Goal: Task Accomplishment & Management: Manage account settings

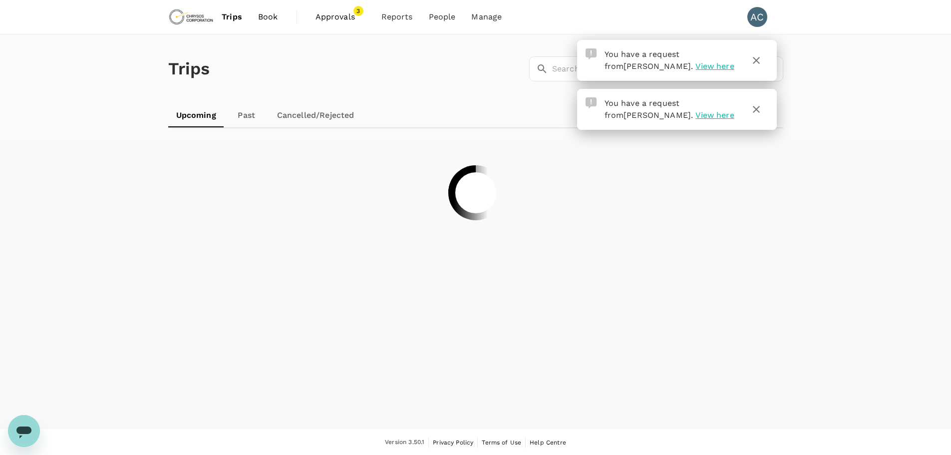
click at [335, 21] on span "Approvals" at bounding box center [340, 17] width 50 height 12
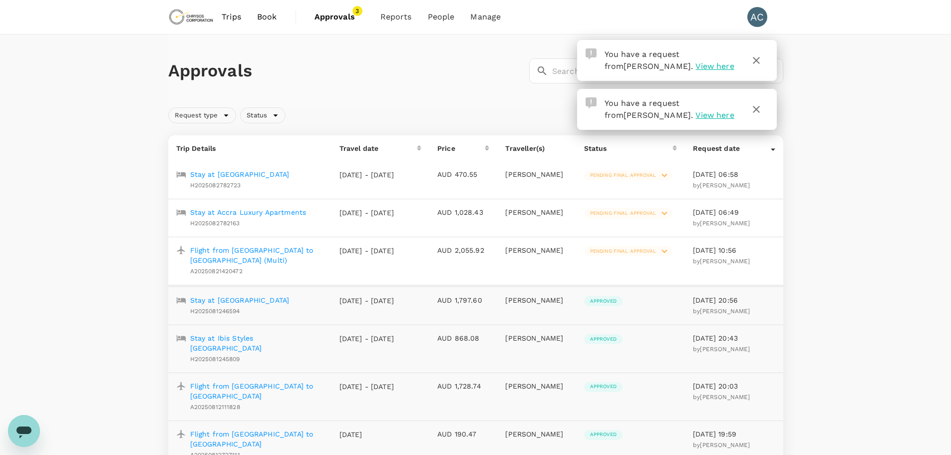
click at [666, 253] on icon at bounding box center [664, 251] width 11 height 11
click at [634, 273] on icon at bounding box center [633, 275] width 12 height 12
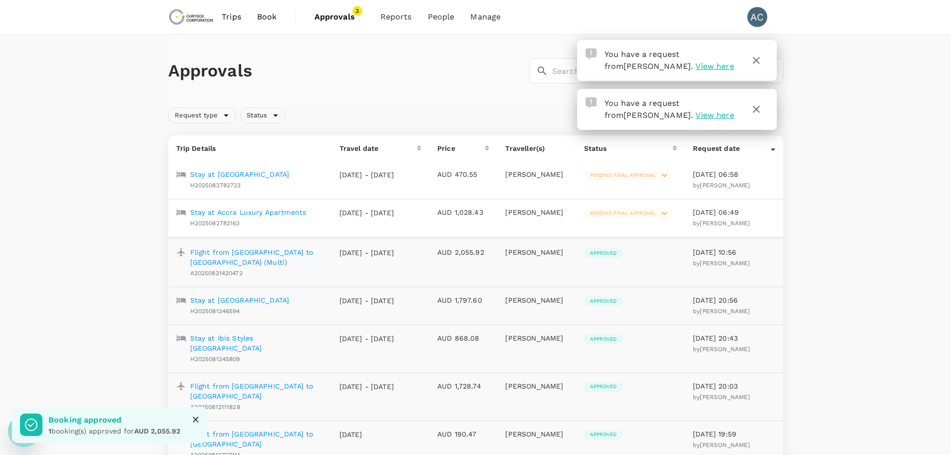
click at [666, 211] on icon at bounding box center [664, 213] width 11 height 11
click at [636, 234] on icon at bounding box center [633, 237] width 12 height 12
click at [668, 174] on icon at bounding box center [664, 175] width 11 height 11
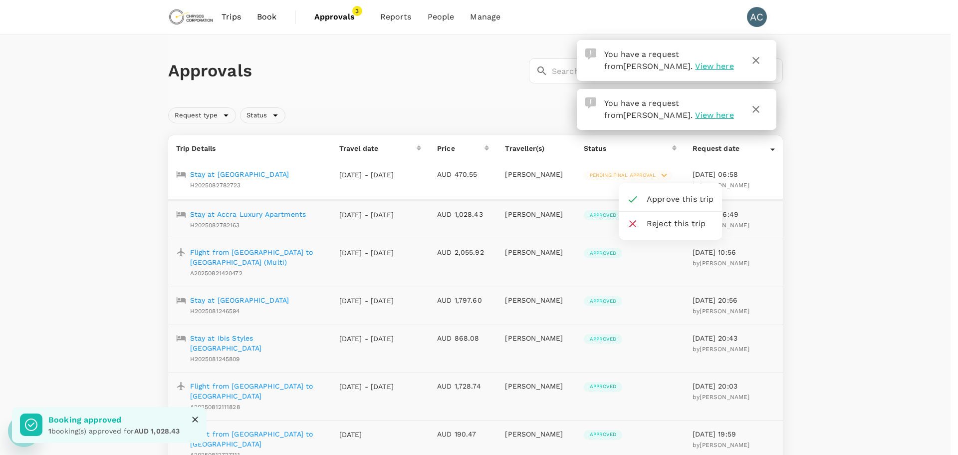
click at [635, 195] on icon at bounding box center [633, 199] width 12 height 12
